Goal: Information Seeking & Learning: Learn about a topic

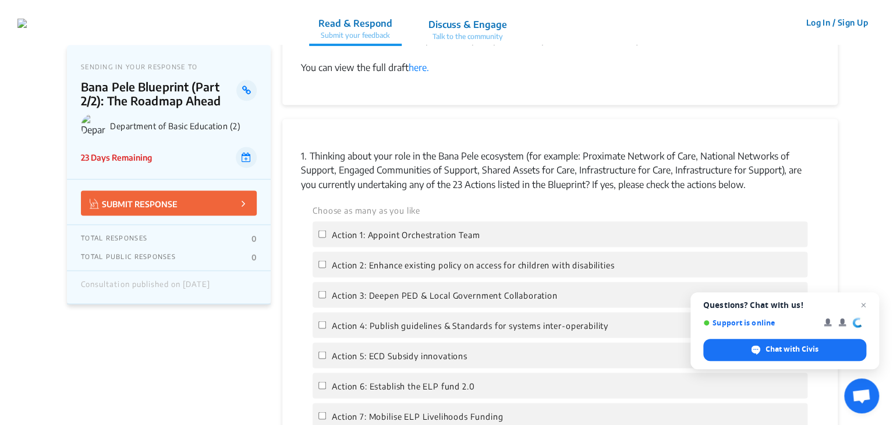
scroll to position [937, 0]
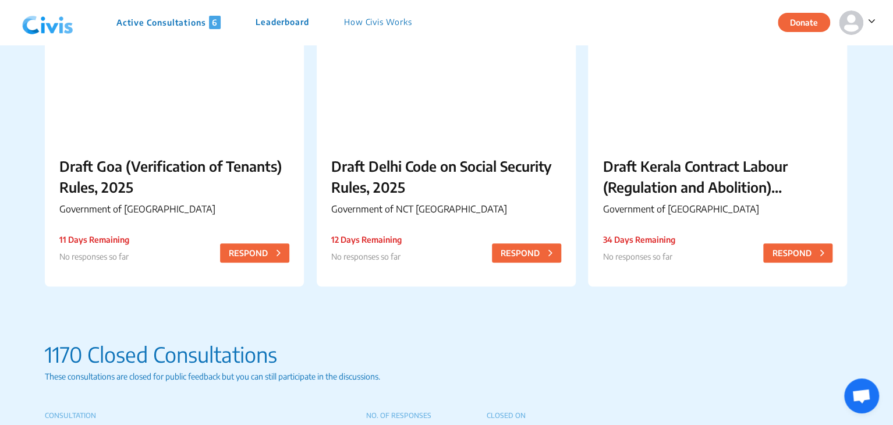
scroll to position [473, 0]
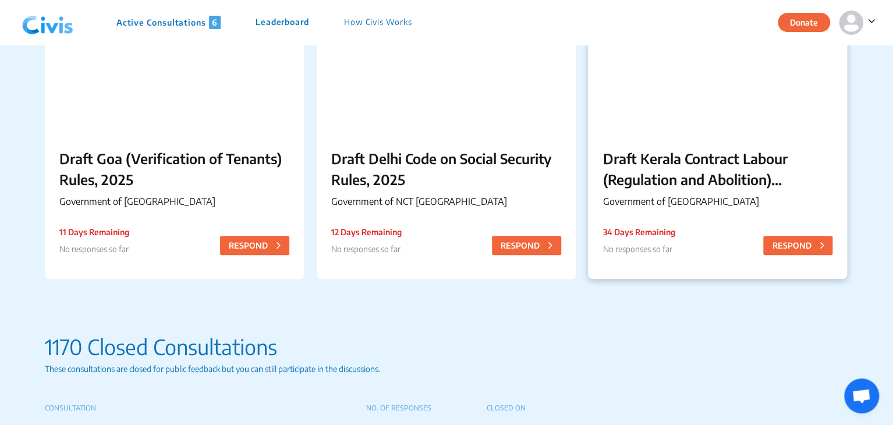
click at [686, 182] on p "Draft Kerala Contract Labour (Regulation and Abolition) (Amendment) Rules, 2025" at bounding box center [717, 169] width 230 height 42
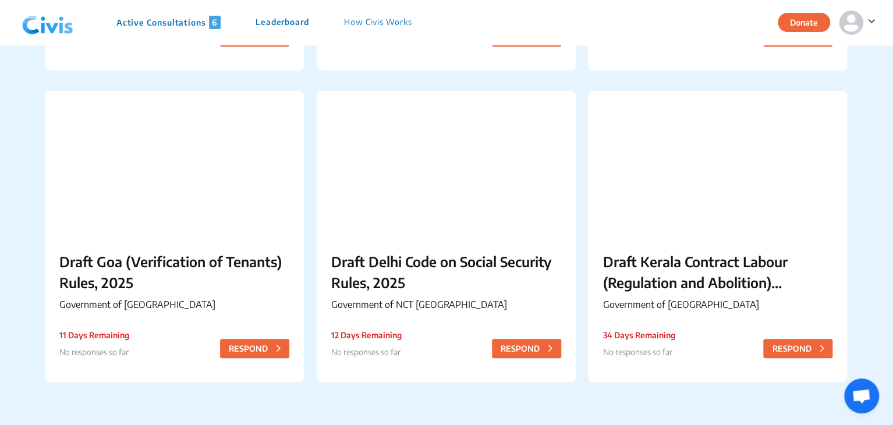
scroll to position [370, 0]
click at [158, 257] on p "Draft Goa (Verification of Tenants) Rules, 2025" at bounding box center [174, 271] width 230 height 42
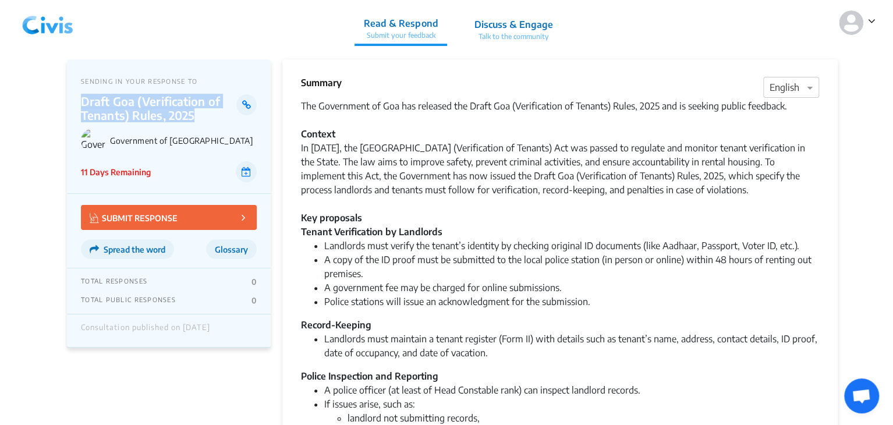
drag, startPoint x: 82, startPoint y: 102, endPoint x: 200, endPoint y: 119, distance: 119.4
click at [200, 119] on p "Draft Goa (Verification of Tenants) Rules, 2025" at bounding box center [158, 108] width 155 height 28
copy p "Draft Goa (Verification of Tenants) Rules, 2025"
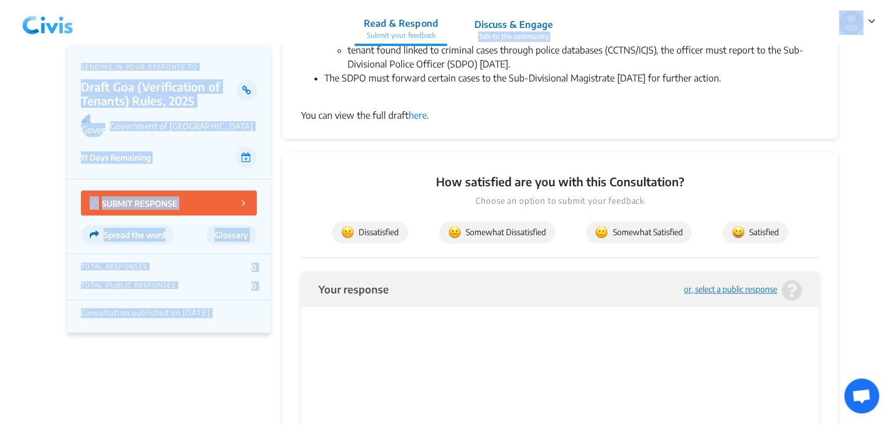
scroll to position [360, 0]
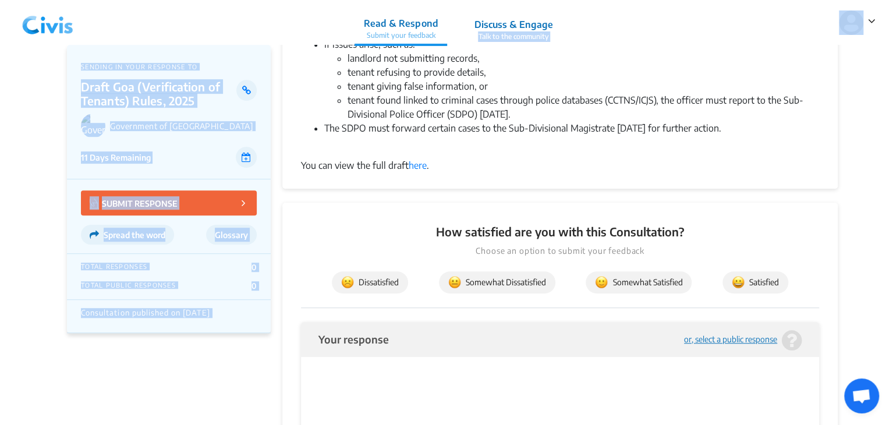
drag, startPoint x: 304, startPoint y: 81, endPoint x: 466, endPoint y: 162, distance: 180.7
copy div "loremi × Dolorsi Ame Consectetu ad Eli sed doeiusmo tem Incid Utl (Etdoloremagn…"
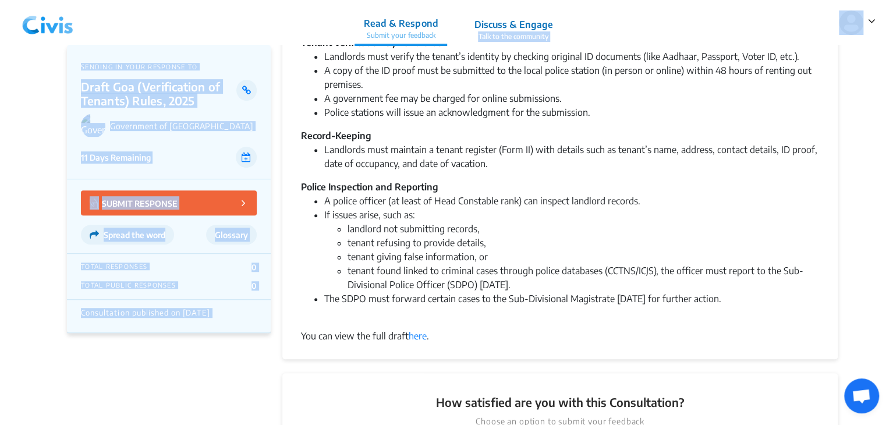
scroll to position [187, 0]
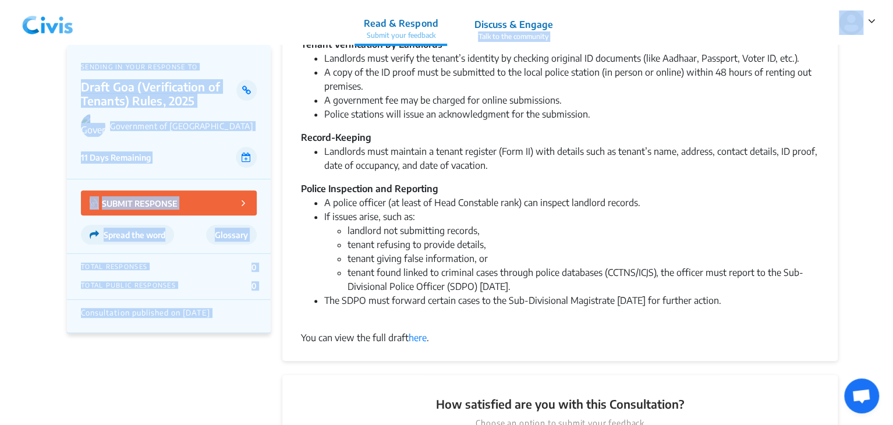
click at [485, 352] on div "Summary × English The Government of Goa has released the Draft Goa (Verificatio…" at bounding box center [559, 116] width 555 height 489
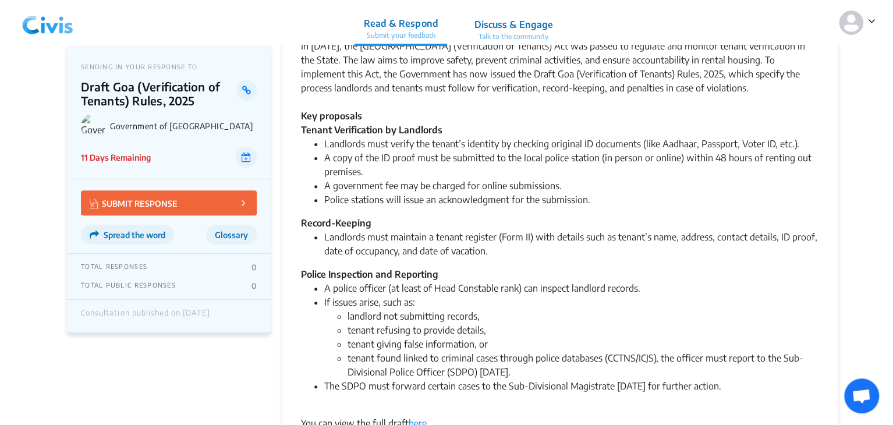
scroll to position [238, 0]
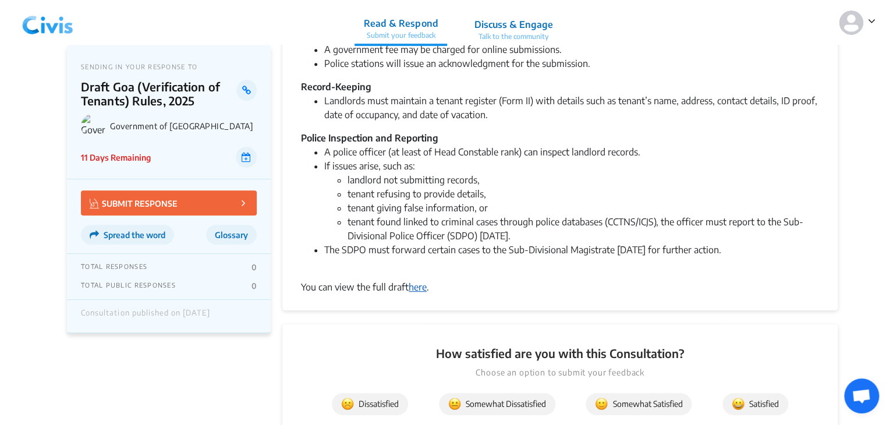
click at [419, 290] on link "here" at bounding box center [418, 287] width 18 height 12
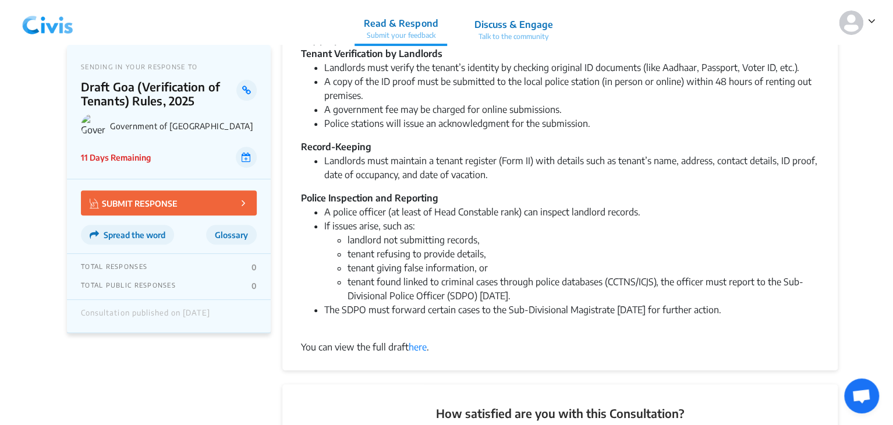
scroll to position [177, 0]
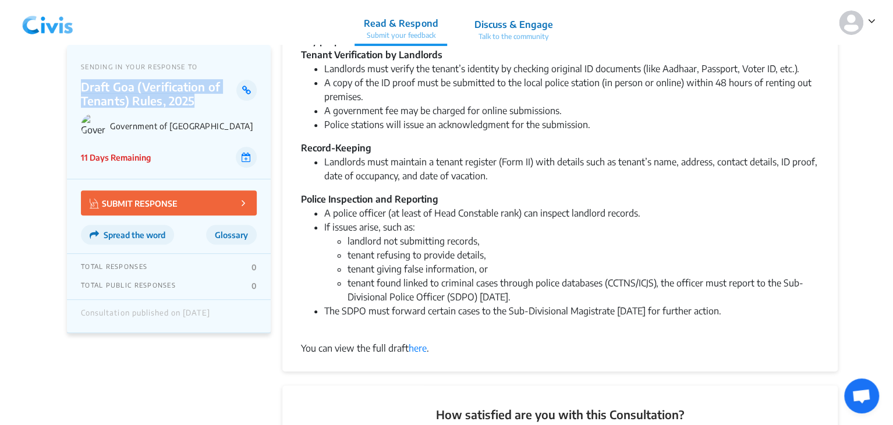
drag, startPoint x: 83, startPoint y: 88, endPoint x: 200, endPoint y: 101, distance: 117.7
click at [200, 101] on p "Draft Goa (Verification of Tenants) Rules, 2025" at bounding box center [158, 94] width 155 height 28
copy p "Draft Goa (Verification of Tenants) Rules, 2025"
